Goal: Information Seeking & Learning: Learn about a topic

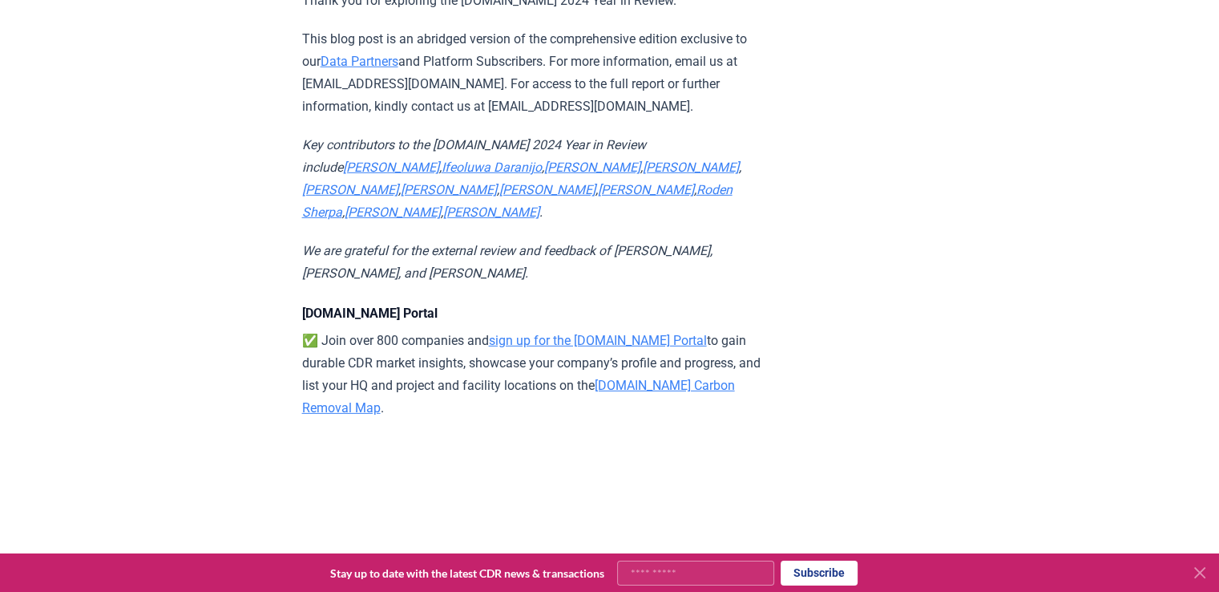
scroll to position [16954, 0]
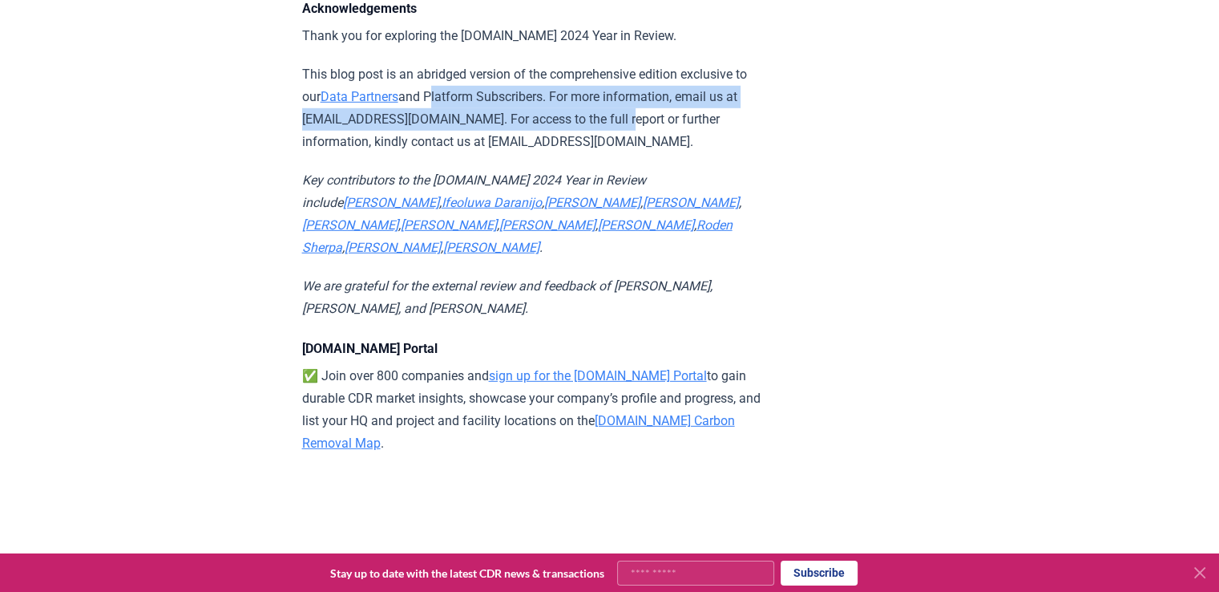
drag, startPoint x: 434, startPoint y: 184, endPoint x: 591, endPoint y: 200, distance: 158.0
click at [591, 153] on p "This blog post is an abridged version of the comprehensive edition exclusive to…" at bounding box center [536, 108] width 469 height 90
click at [483, 153] on p "This blog post is an abridged version of the comprehensive edition exclusive to…" at bounding box center [536, 108] width 469 height 90
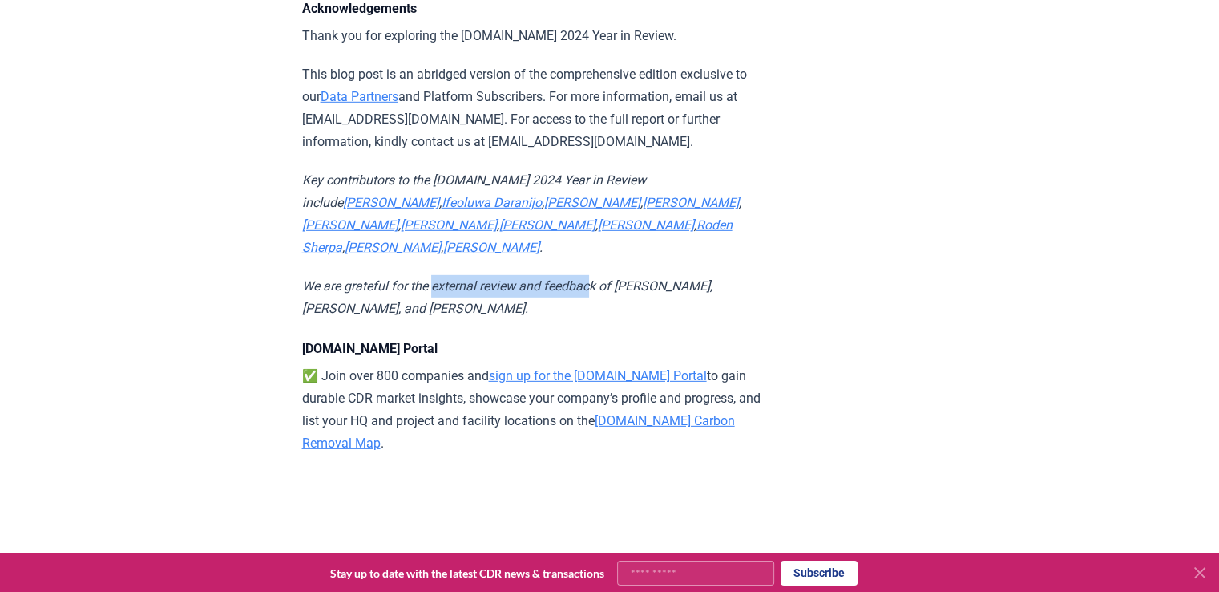
drag, startPoint x: 435, startPoint y: 346, endPoint x: 596, endPoint y: 358, distance: 161.6
click at [596, 320] on p "We are grateful for the external review and feedback of [PERSON_NAME], [PERSON_…" at bounding box center [536, 297] width 469 height 45
click at [593, 320] on p "We are grateful for the external review and feedback of [PERSON_NAME], [PERSON_…" at bounding box center [536, 297] width 469 height 45
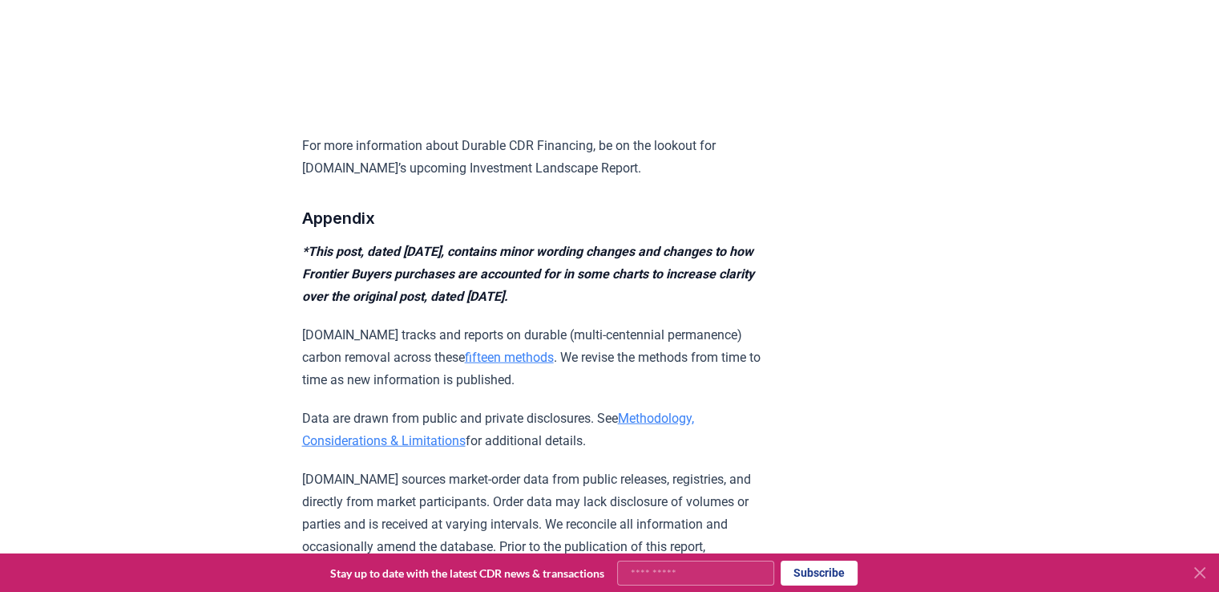
scroll to position [15912, 0]
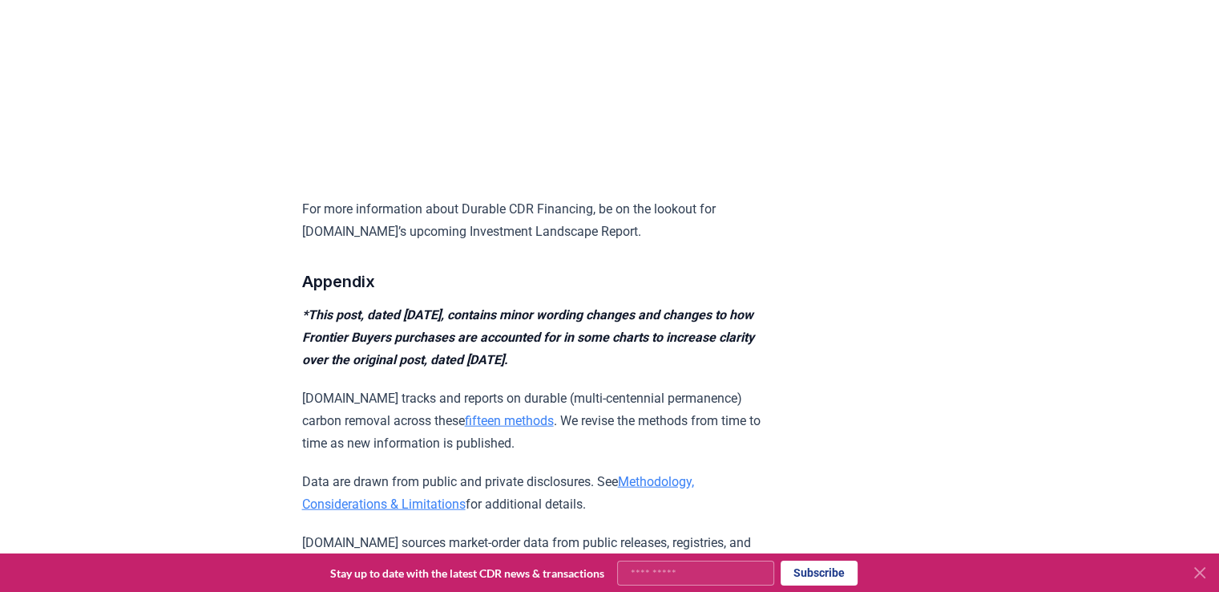
drag, startPoint x: 497, startPoint y: 400, endPoint x: 766, endPoint y: 437, distance: 271.9
click at [673, 367] on em "*This post, dated [DATE], contains minor wording changes and changes to how Fro…" at bounding box center [528, 337] width 452 height 60
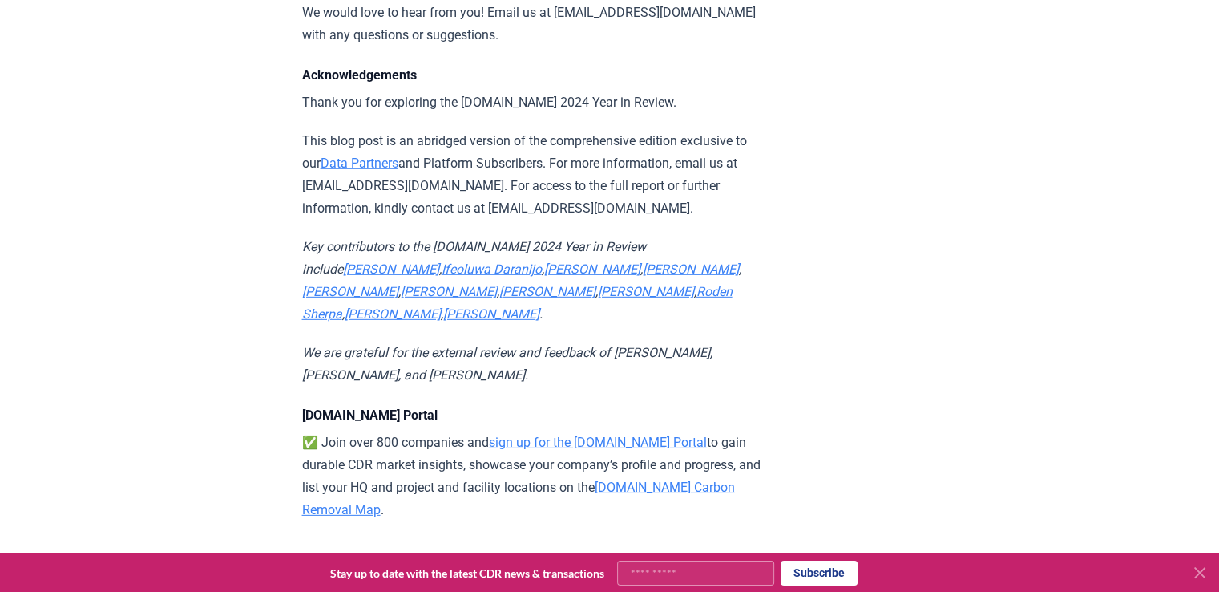
scroll to position [16908, 0]
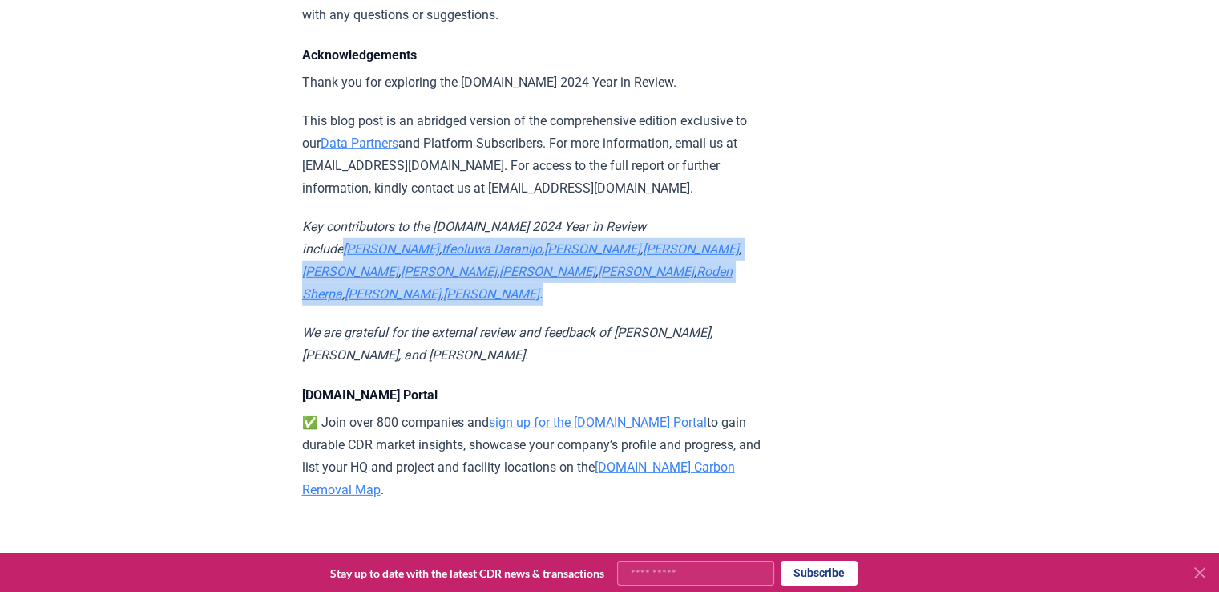
drag, startPoint x: 645, startPoint y: 300, endPoint x: 674, endPoint y: 358, distance: 64.9
click at [674, 305] on p "Key contributors to the [DOMAIN_NAME] 2024 Year in Review include [PERSON_NAME]…" at bounding box center [536, 261] width 469 height 90
copy em "[PERSON_NAME] , [PERSON_NAME] , [PERSON_NAME] , [PERSON_NAME] , [PERSON_NAME] ,…"
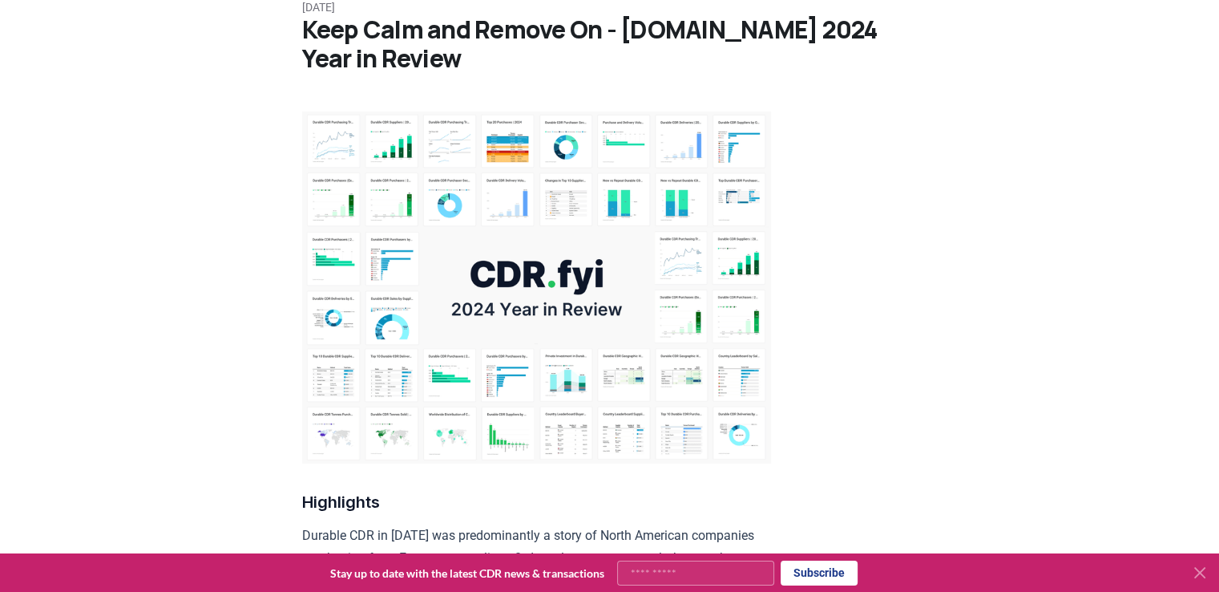
scroll to position [0, 0]
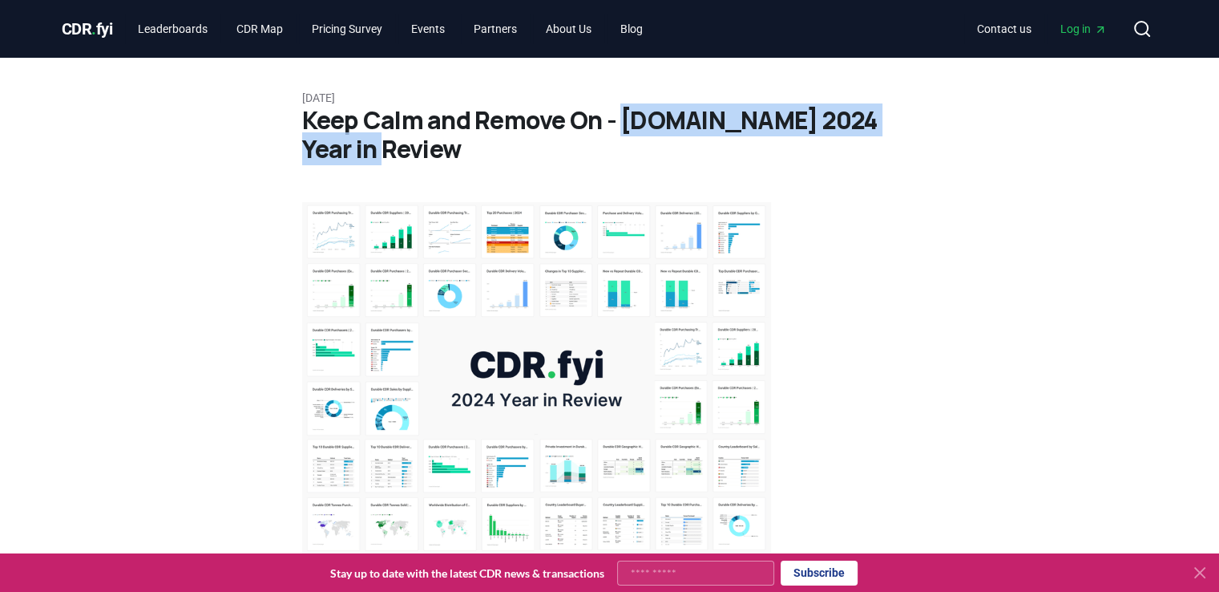
drag, startPoint x: 618, startPoint y: 117, endPoint x: 722, endPoint y: 150, distance: 108.5
click at [722, 150] on h1 "Keep Calm and Remove On - [DOMAIN_NAME] 2024 Year in Review" at bounding box center [610, 135] width 616 height 58
copy h1 "[DOMAIN_NAME] 2024 Year in Review"
